Goal: Task Accomplishment & Management: Manage account settings

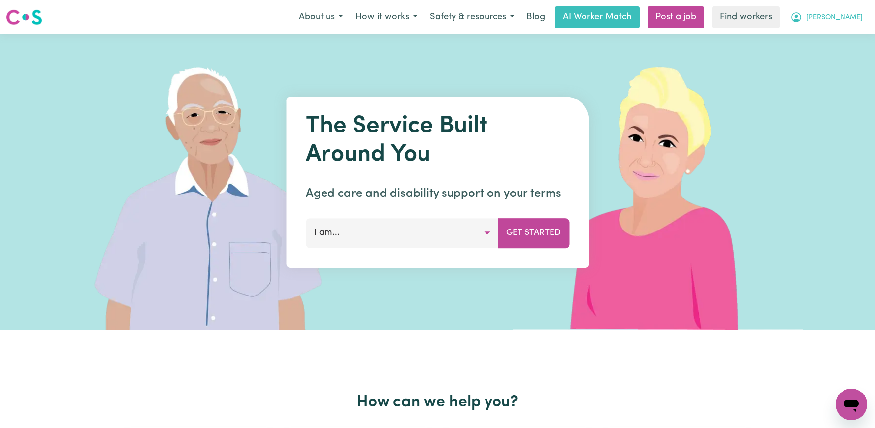
click at [839, 23] on button "[PERSON_NAME]" at bounding box center [826, 17] width 85 height 21
click at [827, 53] on link "Logout" at bounding box center [830, 56] width 78 height 19
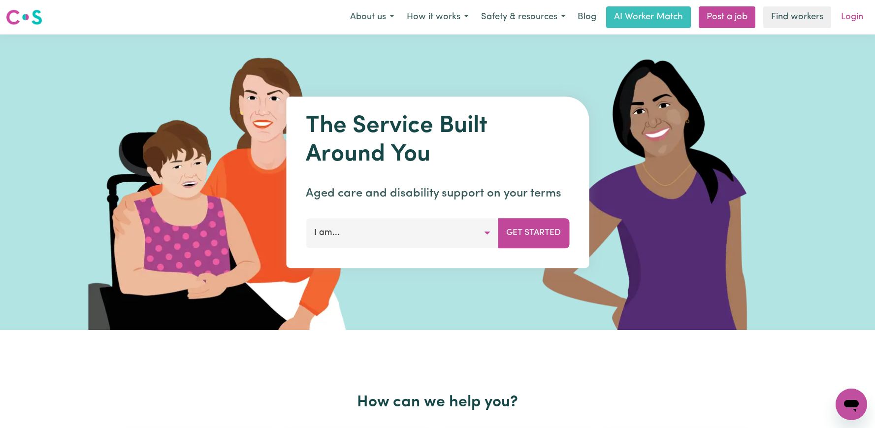
click at [853, 17] on link "Login" at bounding box center [852, 17] width 34 height 22
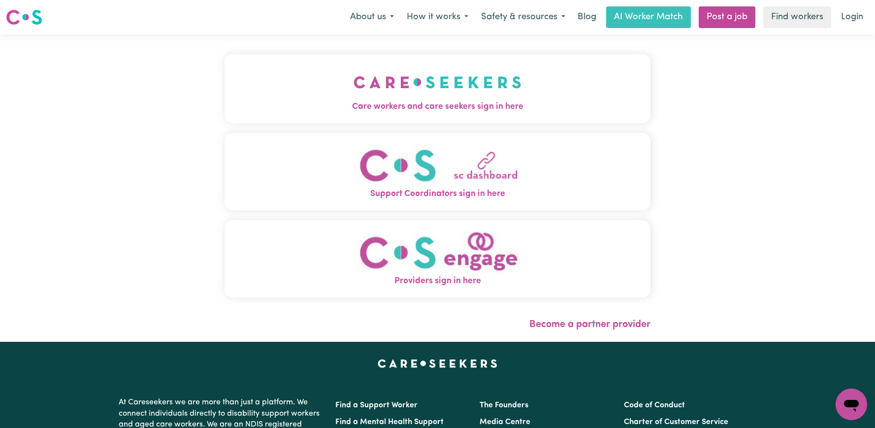
click at [413, 98] on img "Care workers and care seekers sign in here" at bounding box center [438, 82] width 168 height 36
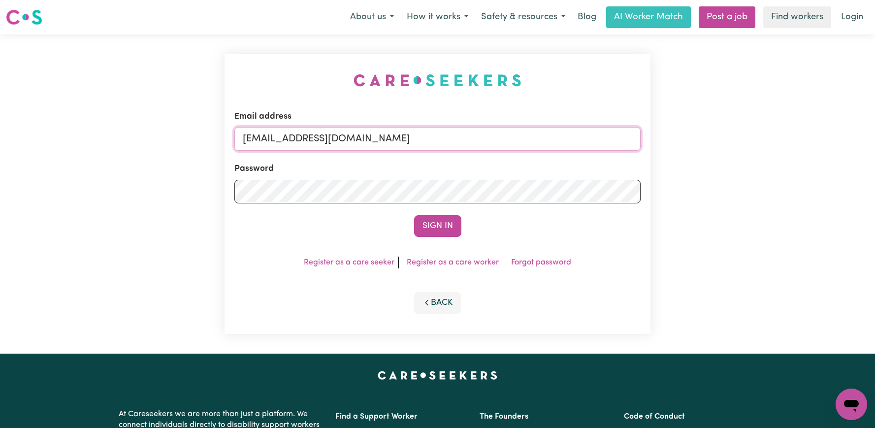
drag, startPoint x: 483, startPoint y: 137, endPoint x: 295, endPoint y: 136, distance: 187.6
click at [295, 136] on input "[EMAIL_ADDRESS][DOMAIN_NAME]" at bounding box center [437, 139] width 406 height 24
type input "[EMAIL_ADDRESS][DOMAIN_NAME]"
click at [414, 215] on button "Sign In" at bounding box center [437, 226] width 47 height 22
